Goal: Navigation & Orientation: Find specific page/section

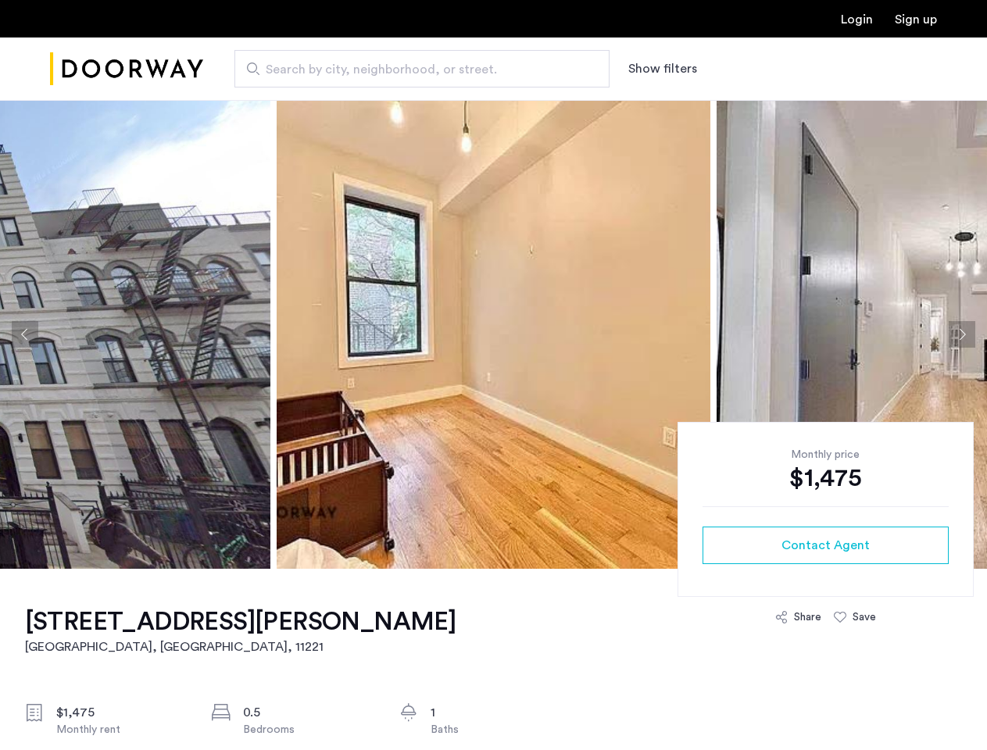
click at [661, 69] on button "Show filters" at bounding box center [663, 68] width 69 height 19
click at [25, 335] on button "Previous apartment" at bounding box center [25, 334] width 27 height 27
click at [493, 335] on img at bounding box center [494, 334] width 434 height 469
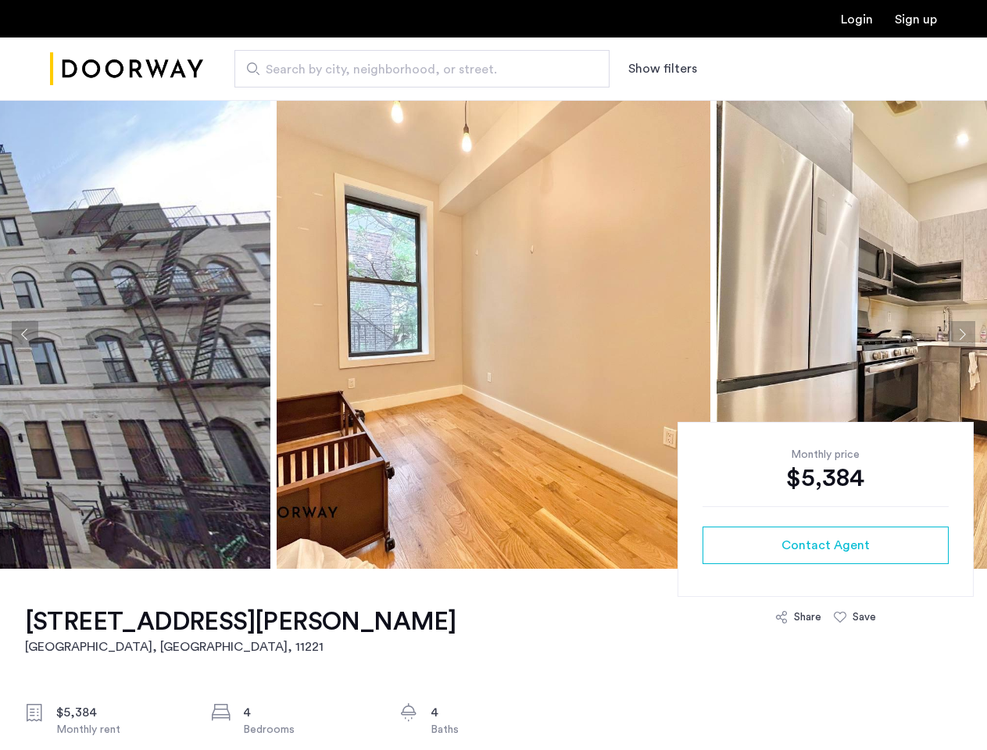
click at [661, 69] on button "Show filters" at bounding box center [663, 68] width 69 height 19
click at [25, 335] on button "Previous apartment" at bounding box center [25, 334] width 27 height 27
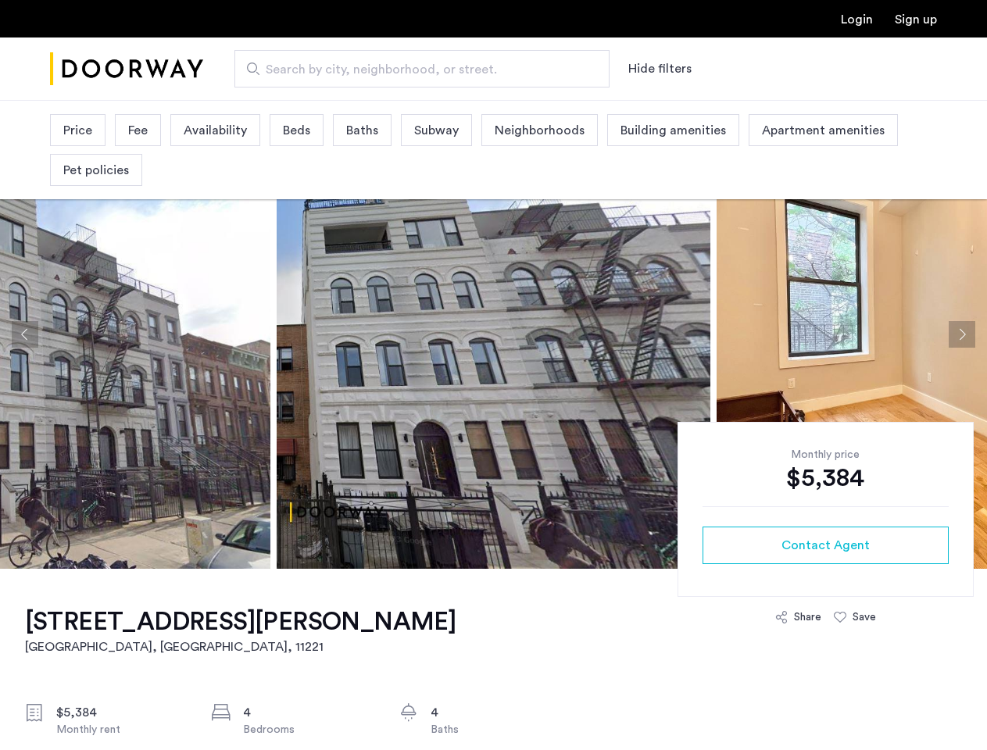
click at [493, 335] on div at bounding box center [273, 334] width 11443 height 469
click at [493, 335] on img at bounding box center [494, 334] width 434 height 469
